Goal: Task Accomplishment & Management: Manage account settings

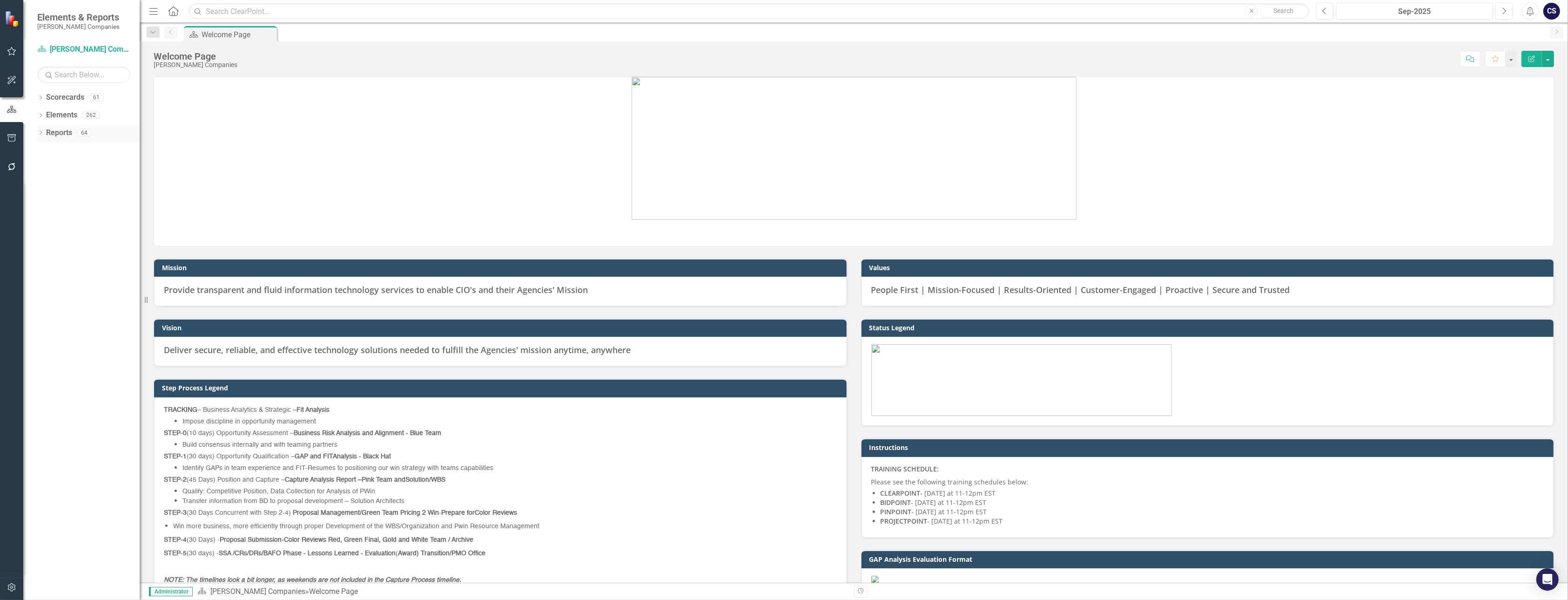
click at [56, 131] on link "Reports" at bounding box center [59, 133] width 26 height 11
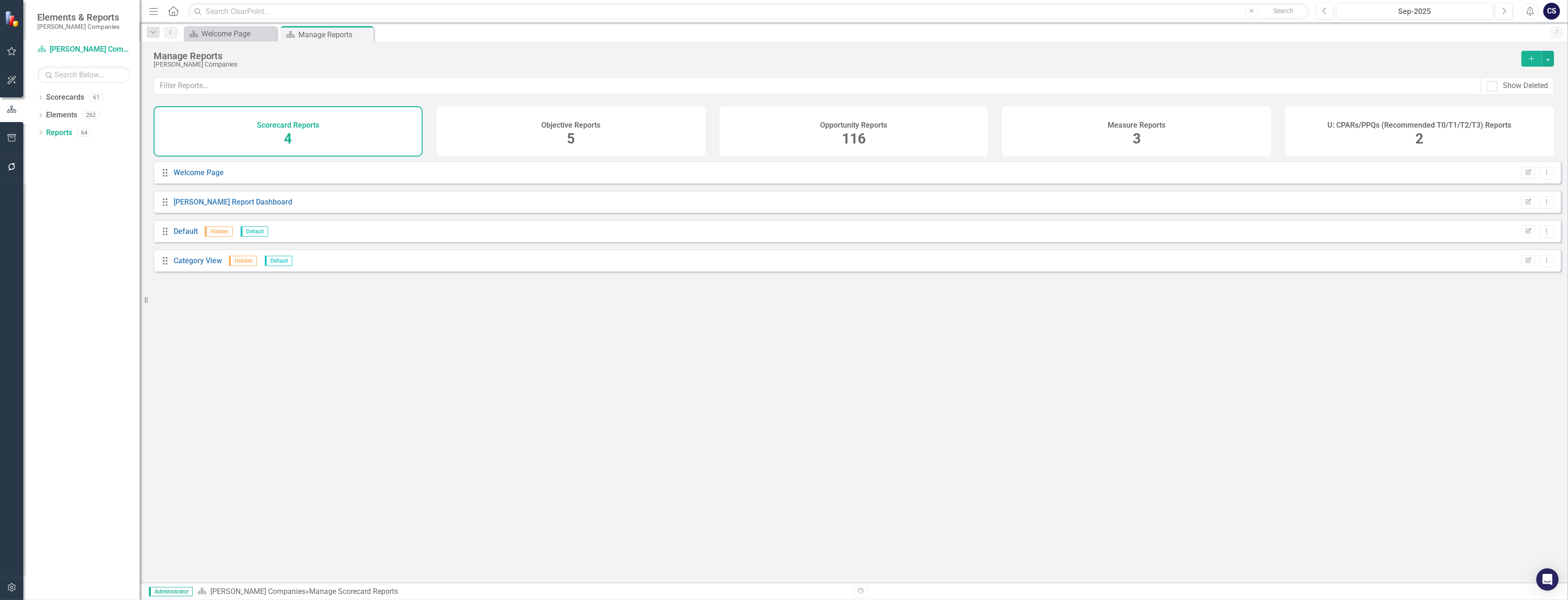
click at [849, 131] on span "116" at bounding box center [853, 138] width 23 height 16
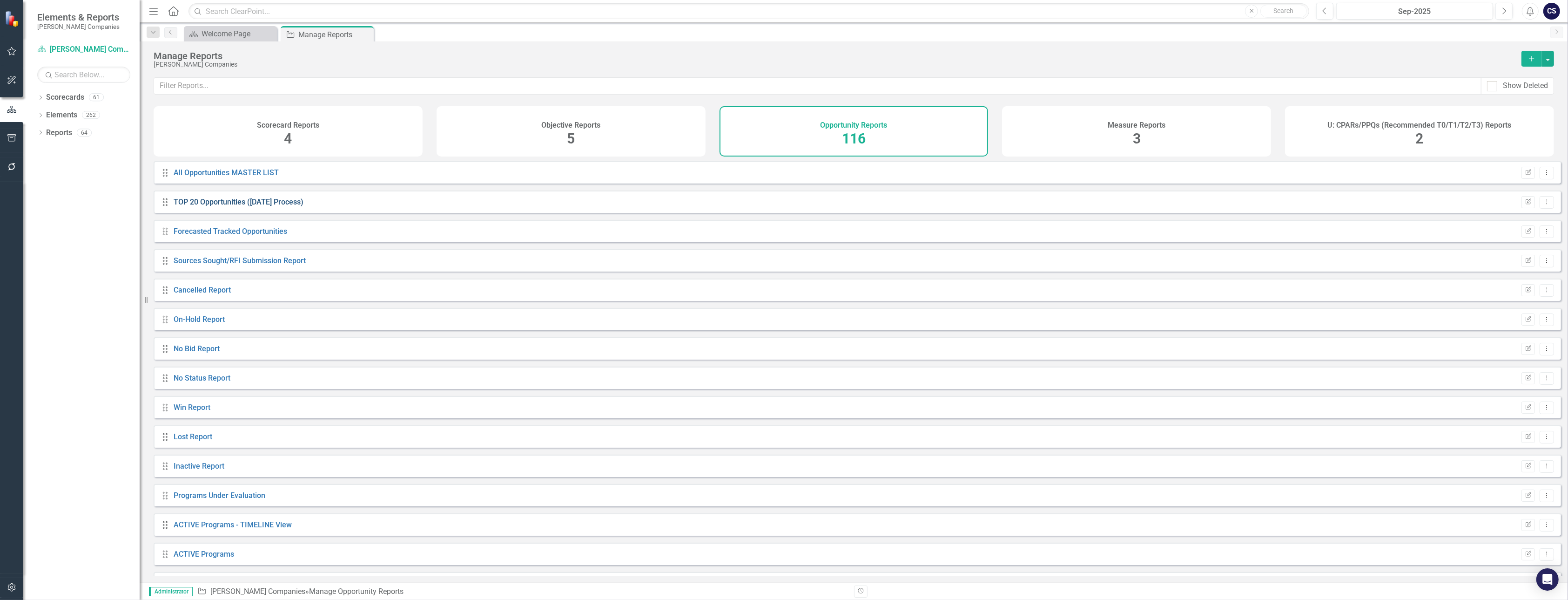
click at [221, 206] on link "TOP 20 Opportunities ([DATE] Process)" at bounding box center [239, 201] width 129 height 9
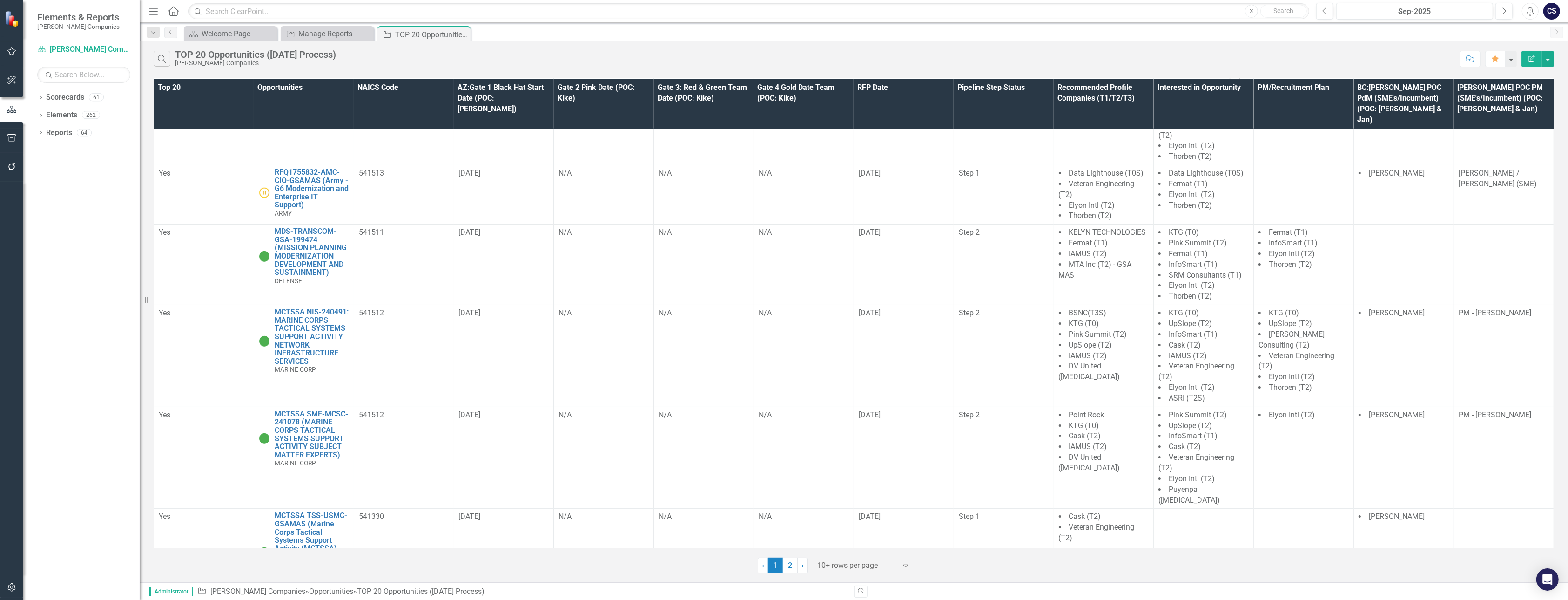
scroll to position [131, 0]
click at [289, 167] on link "RFQ1755832-AMC-CIO-GSAMAS (Army - G6 Modernization and Enterprise IT Support)" at bounding box center [311, 187] width 74 height 41
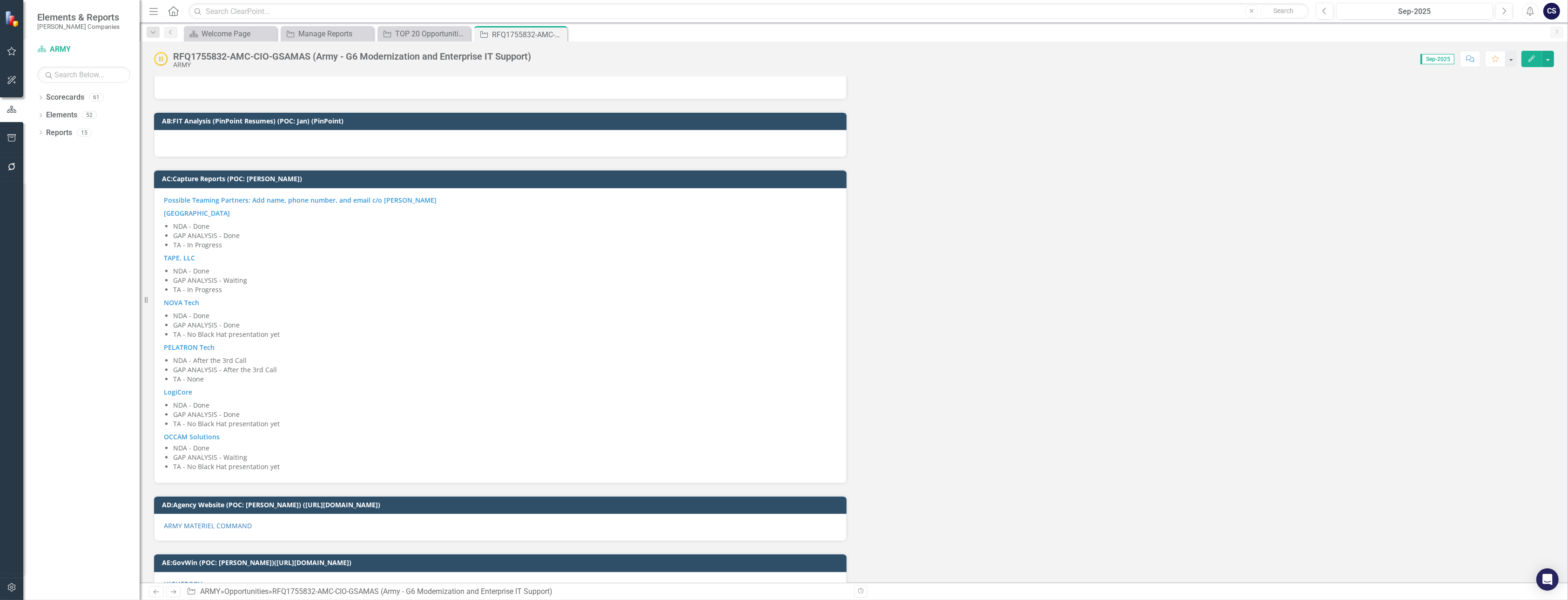
scroll to position [3877, 0]
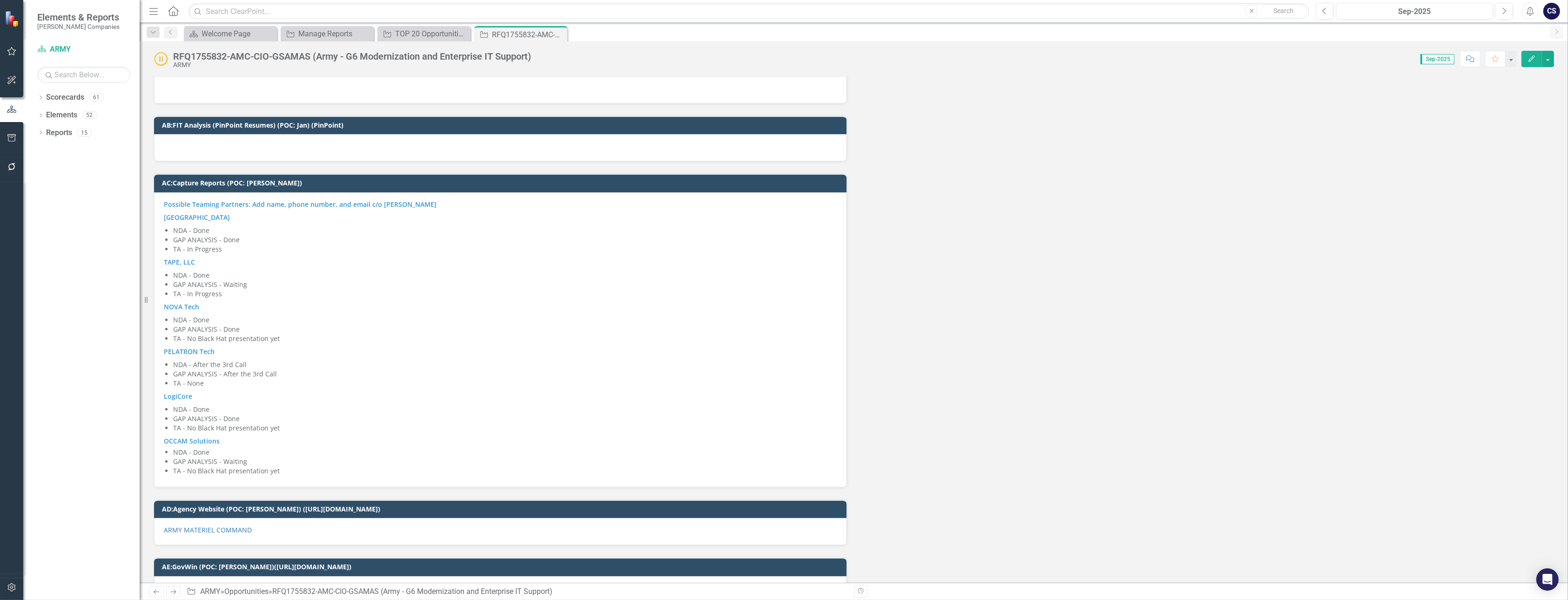
click at [233, 456] on li "GAP ANALYSIS - Waiting" at bounding box center [505, 461] width 664 height 9
click at [232, 414] on li "GAP ANALYSIS - Done" at bounding box center [505, 418] width 664 height 9
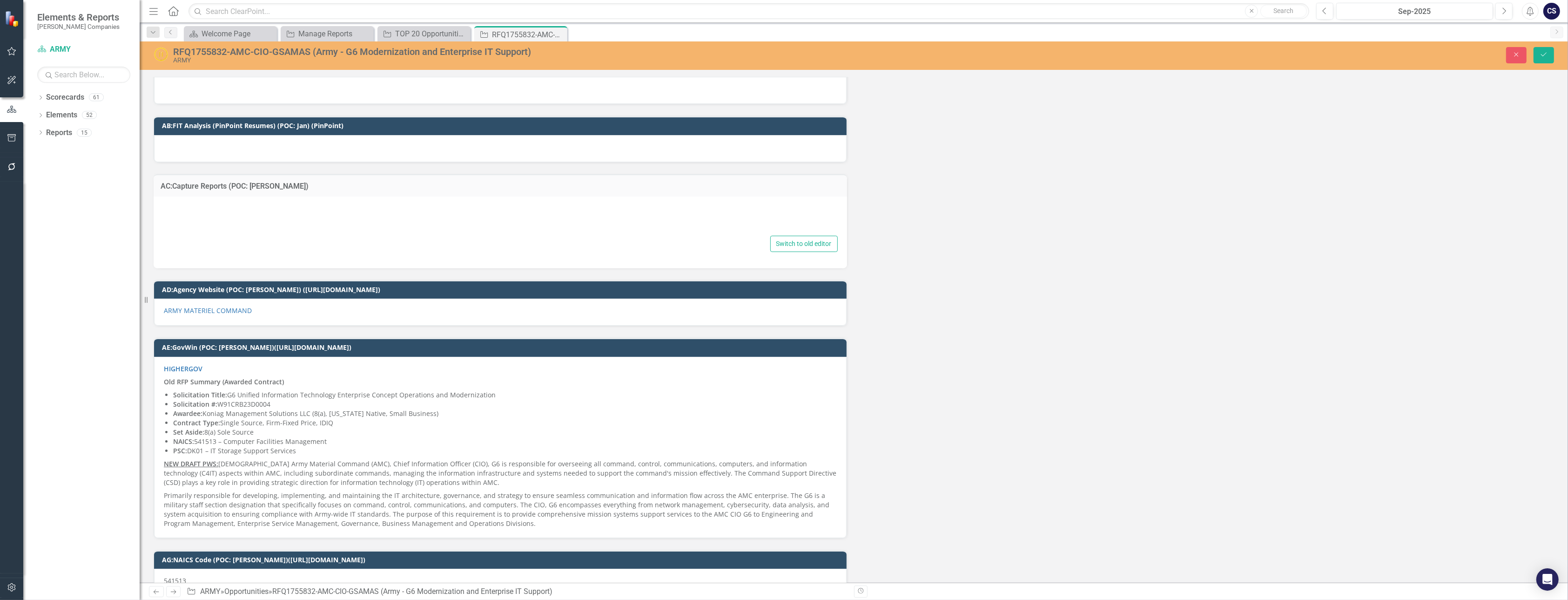
type textarea "<p><span style="color: #3598db;"><strong>Possible Teaming Partners: Add name, p…"
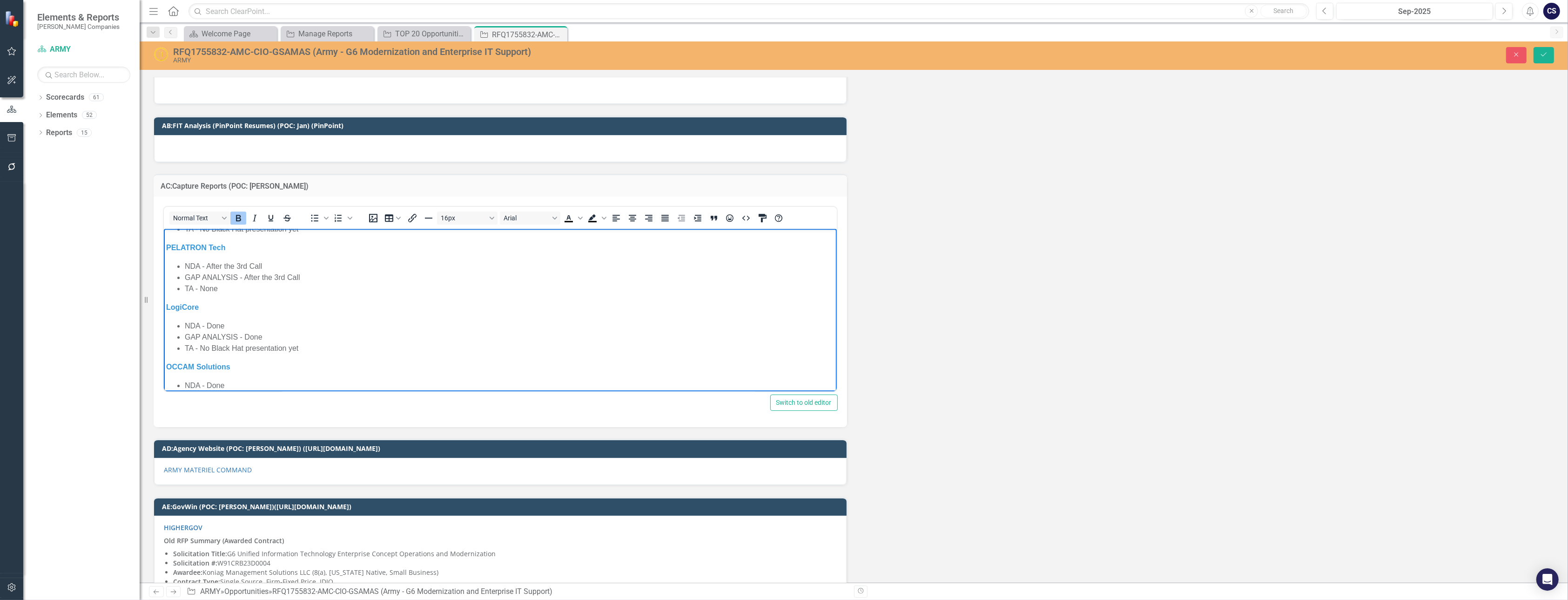
scroll to position [218, 0]
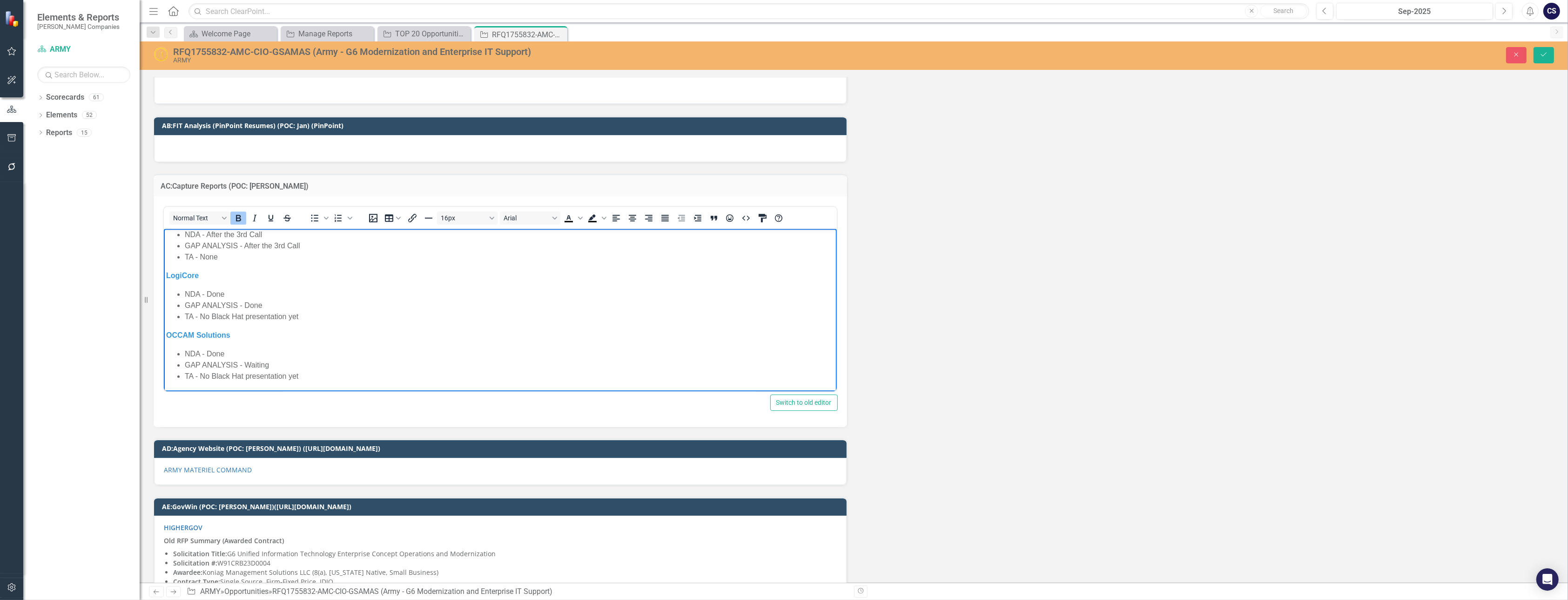
drag, startPoint x: 829, startPoint y: 266, endPoint x: 999, endPoint y: 583, distance: 359.7
drag, startPoint x: 273, startPoint y: 366, endPoint x: 243, endPoint y: 364, distance: 30.1
click at [243, 364] on li "GAP ANALYSIS - Waiting" at bounding box center [509, 365] width 650 height 11
click at [239, 215] on icon "Bold" at bounding box center [239, 218] width 5 height 6
drag, startPoint x: 269, startPoint y: 307, endPoint x: 243, endPoint y: 302, distance: 26.5
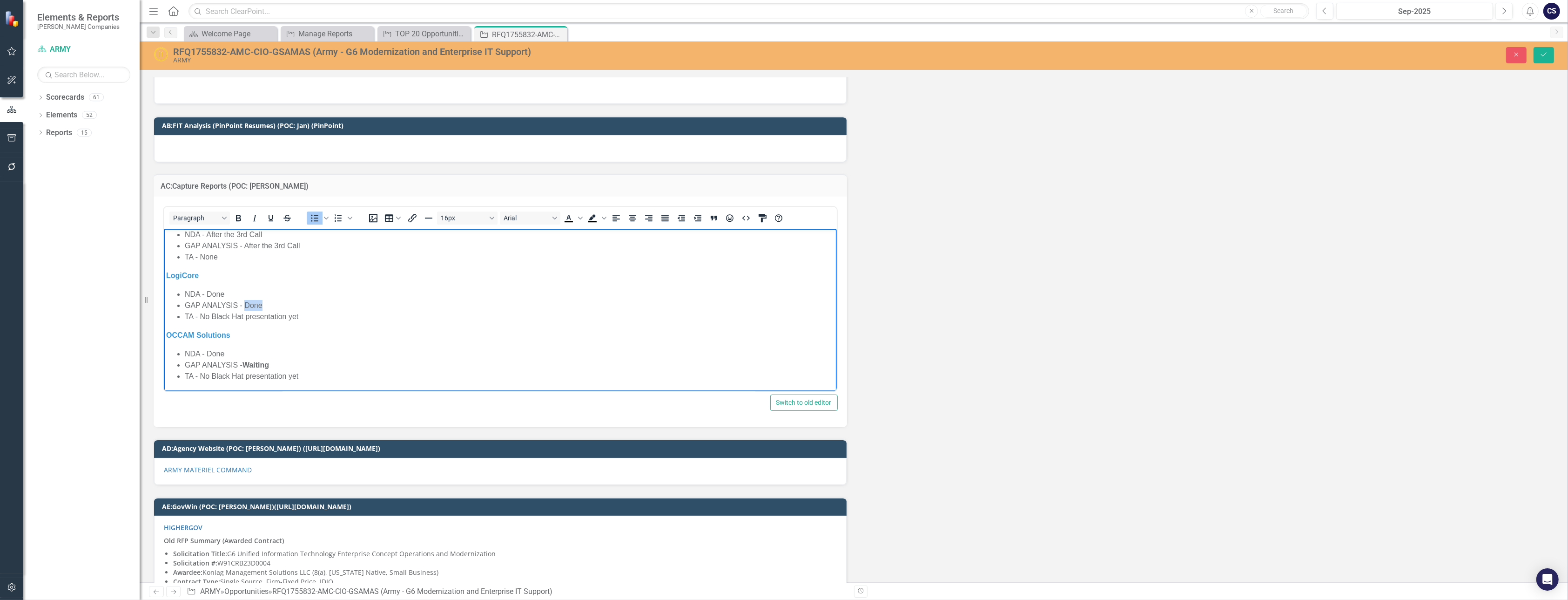
click at [243, 302] on li "GAP ANALYSIS - Done" at bounding box center [509, 305] width 650 height 11
click at [238, 215] on icon "Bold" at bounding box center [239, 218] width 5 height 6
drag, startPoint x: 306, startPoint y: 300, endPoint x: 242, endPoint y: 300, distance: 64.0
click at [242, 300] on li "GAP ANALYSIS - After the 3rd Call" at bounding box center [509, 301] width 650 height 11
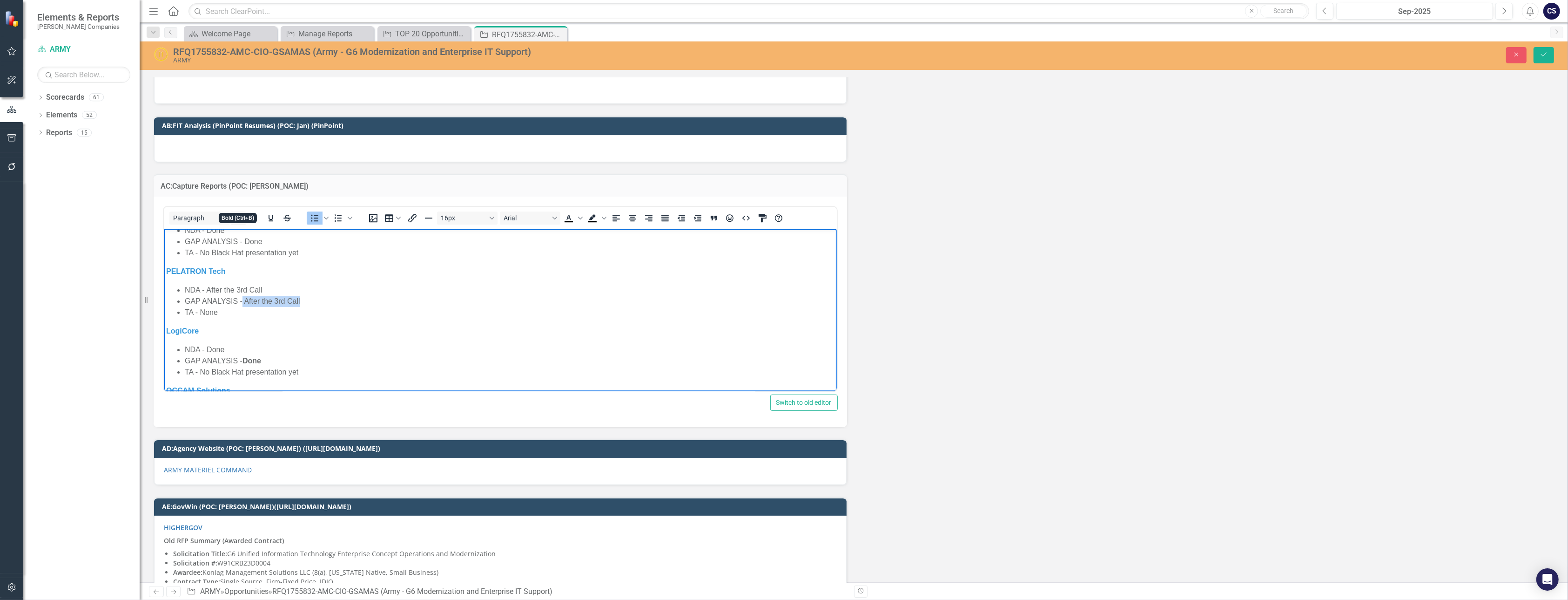
click at [239, 215] on icon "Bold" at bounding box center [239, 218] width 5 height 6
drag, startPoint x: 265, startPoint y: 314, endPoint x: 243, endPoint y: 314, distance: 22.0
click at [243, 314] on li "GAP ANALYSIS - Done" at bounding box center [509, 315] width 650 height 11
click at [239, 212] on icon "Bold" at bounding box center [238, 218] width 11 height 11
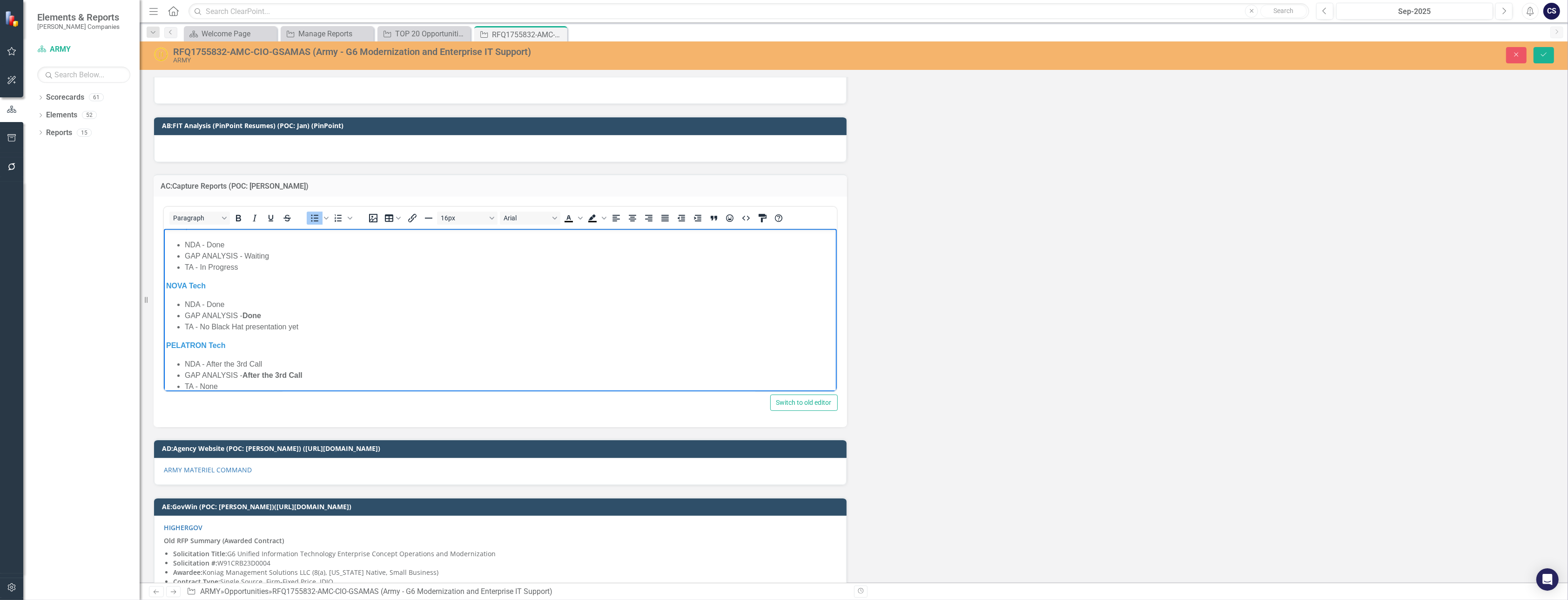
drag, startPoint x: 276, startPoint y: 256, endPoint x: 243, endPoint y: 255, distance: 33.0
click at [243, 255] on li "GAP ANALYSIS - Waiting" at bounding box center [509, 256] width 650 height 11
click at [236, 212] on icon "Bold" at bounding box center [238, 218] width 11 height 11
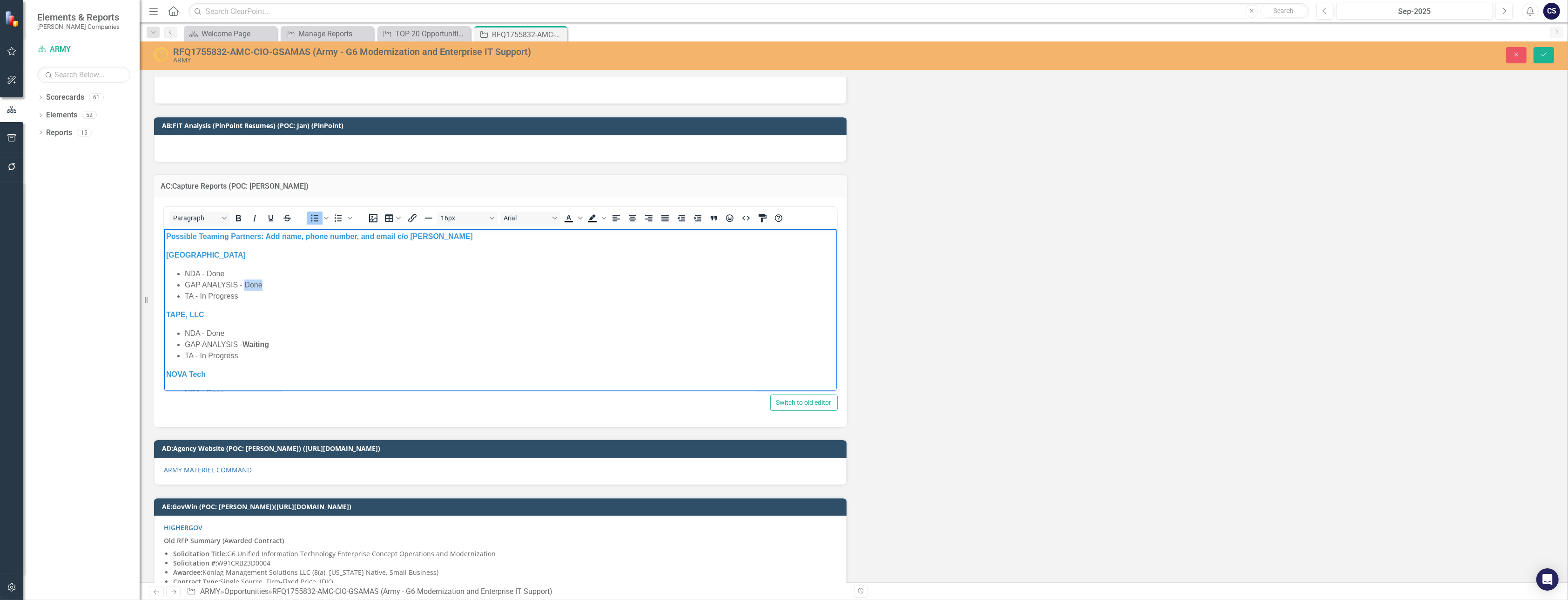
drag, startPoint x: 263, startPoint y: 285, endPoint x: 244, endPoint y: 285, distance: 19.0
click at [244, 285] on li "GAP ANALYSIS - Done" at bounding box center [509, 285] width 650 height 11
click at [239, 215] on icon "Bold" at bounding box center [239, 218] width 5 height 6
click at [367, 284] on li "GAP ANALYSIS - Done" at bounding box center [509, 285] width 650 height 11
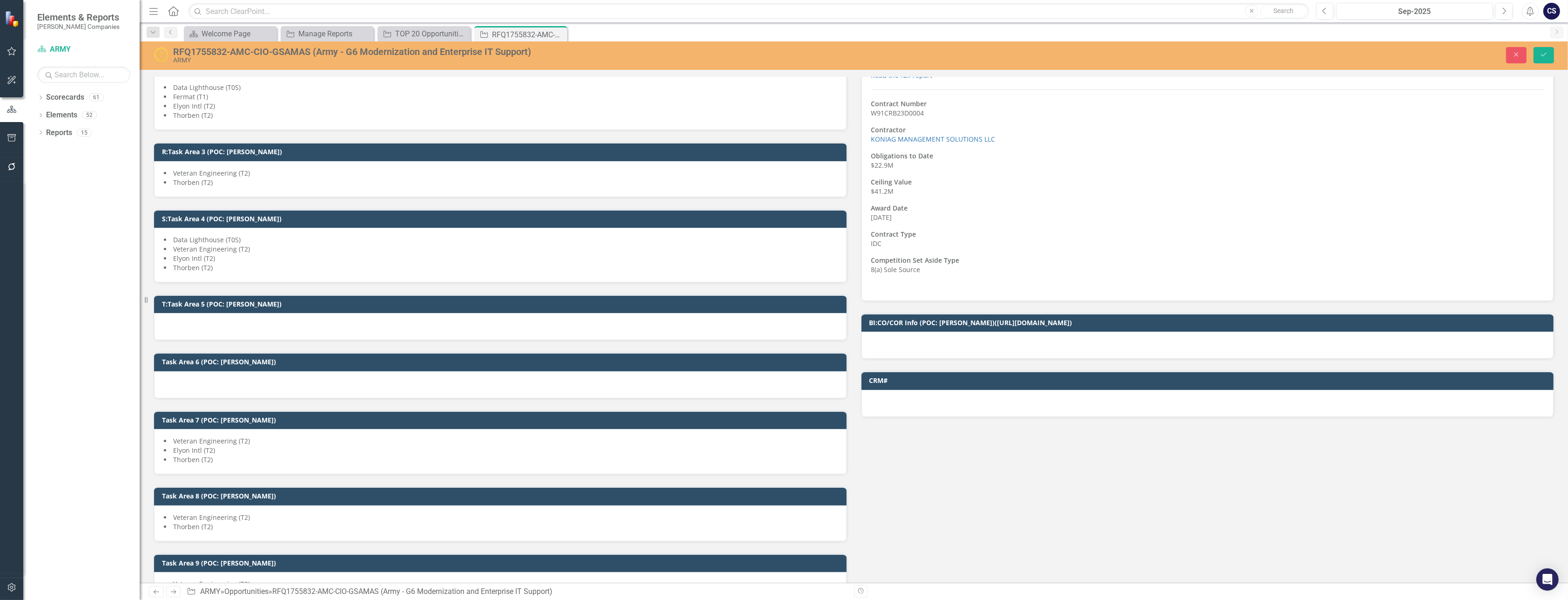
scroll to position [1822, 0]
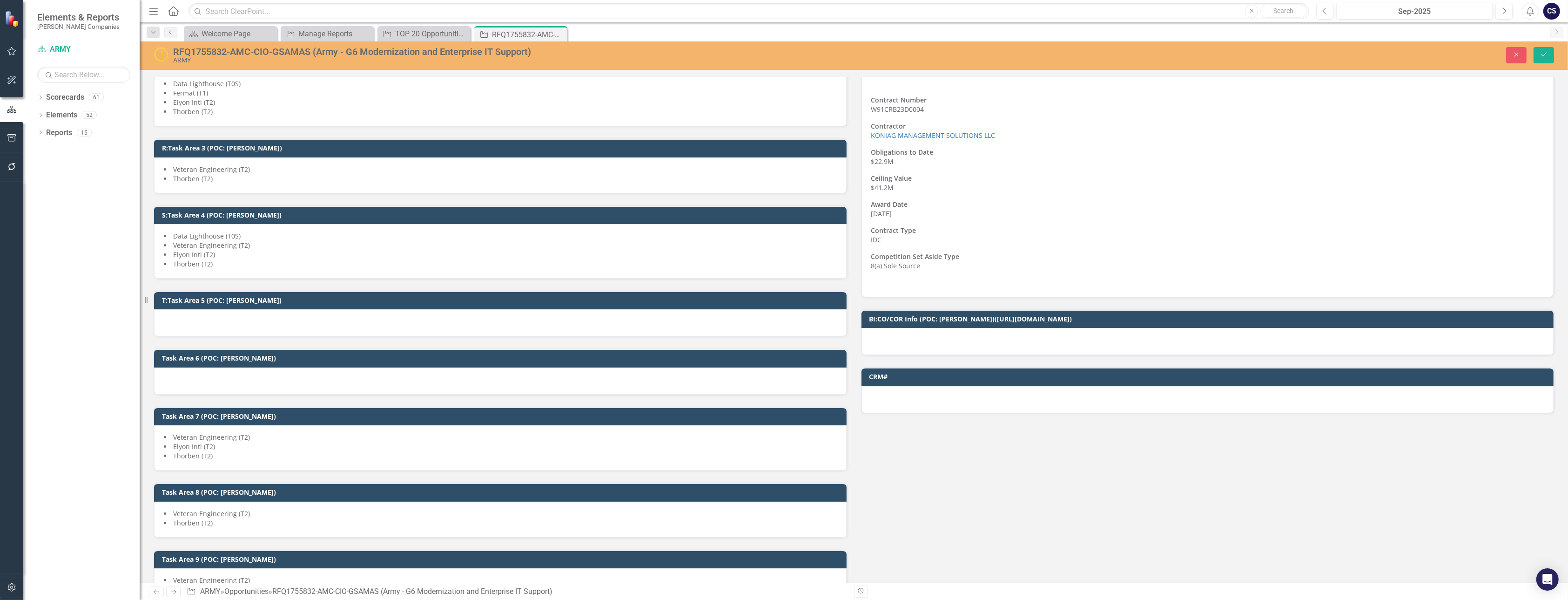
click at [323, 50] on div "RFQ1755832-AMC-CIO-GSAMAS (Army - G6 Modernization and Enterprise IT Support)" at bounding box center [563, 51] width 781 height 10
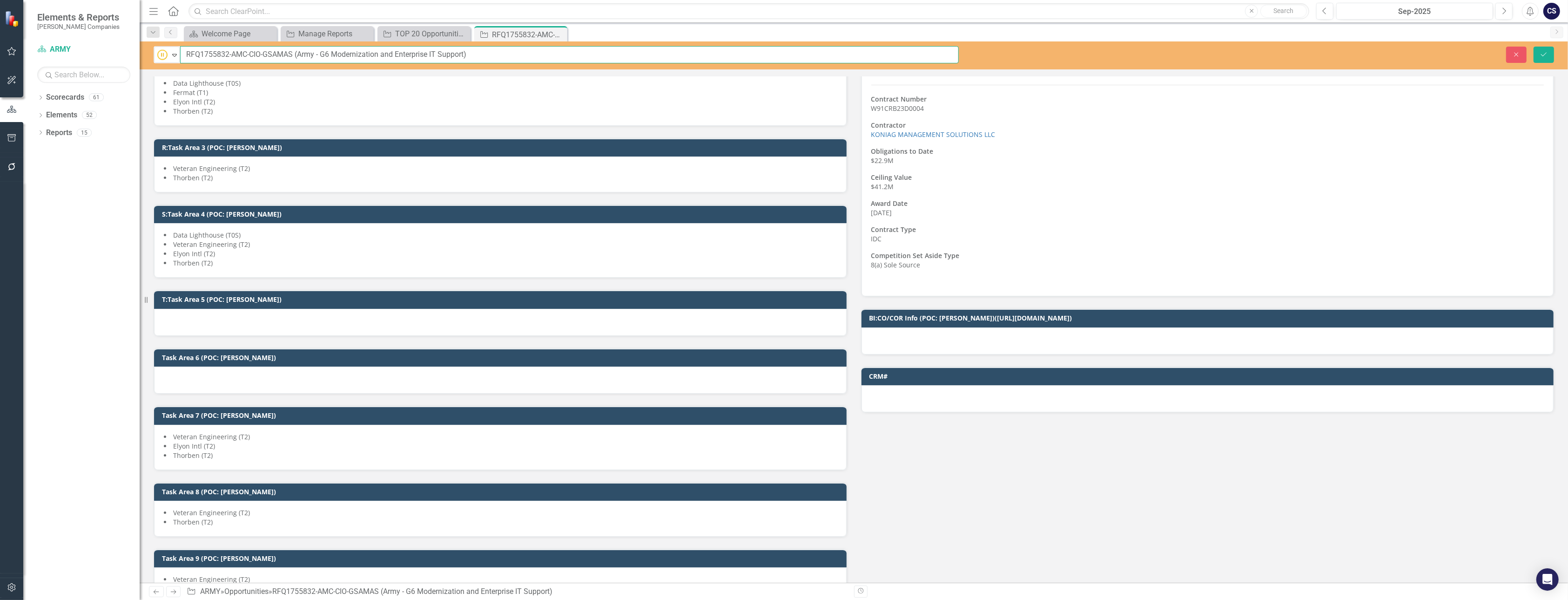
drag, startPoint x: 228, startPoint y: 54, endPoint x: 183, endPoint y: 52, distance: 45.0
click at [183, 52] on input "RFQ1755832-AMC-CIO-GSAMAS (Army - G6 Modernization and Enterprise IT Support)" at bounding box center [569, 55] width 779 height 17
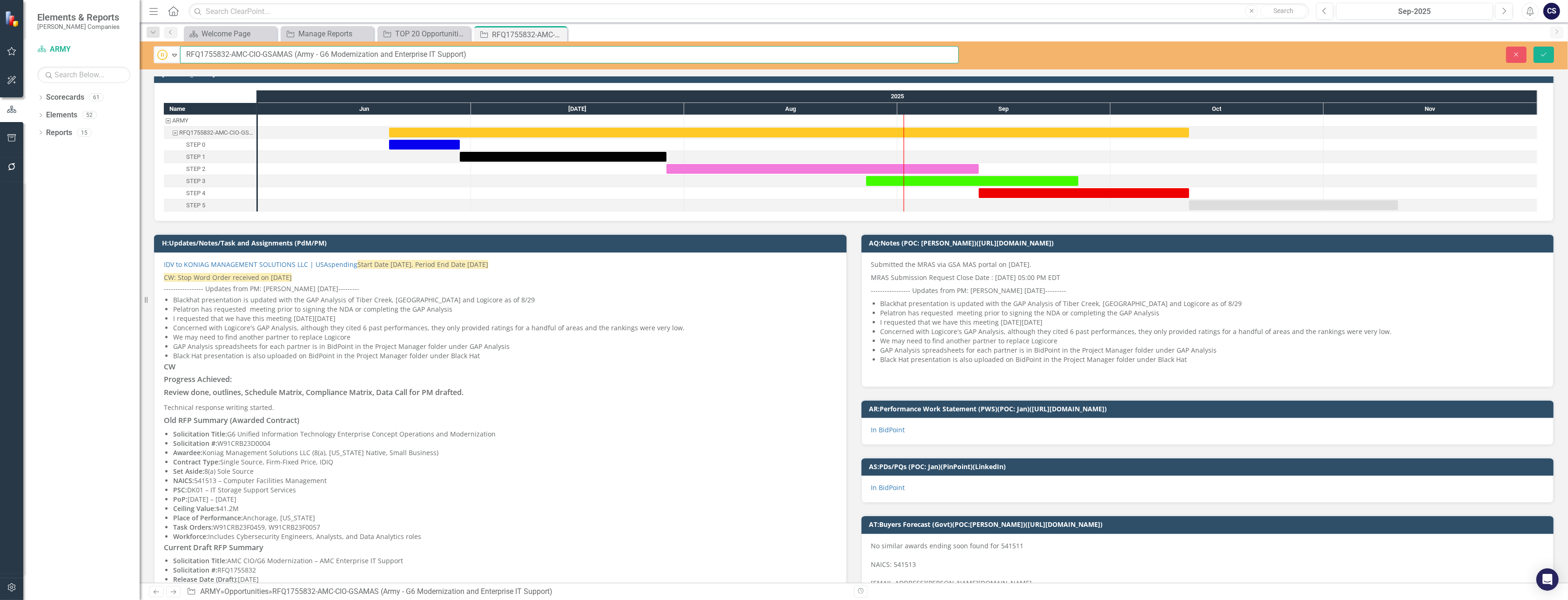
scroll to position [0, 0]
